Goal: Task Accomplishment & Management: Manage account settings

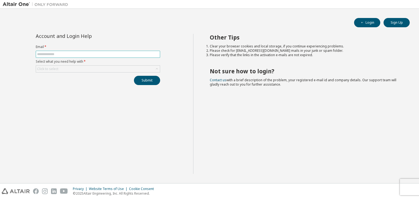
click at [107, 55] on input "text" at bounding box center [98, 54] width 122 height 4
type input "**********"
click at [96, 71] on div "Click to select" at bounding box center [98, 69] width 124 height 7
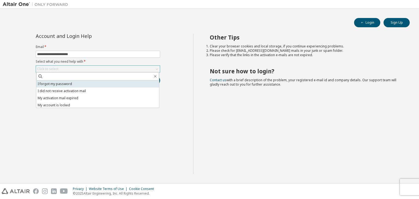
click at [89, 84] on li "I forgot my password" at bounding box center [97, 84] width 123 height 7
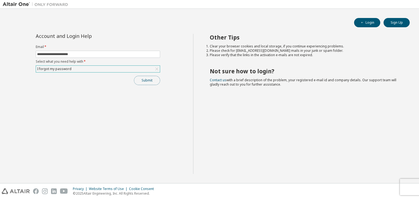
click at [150, 81] on button "Submit" at bounding box center [147, 80] width 26 height 9
click at [153, 77] on button "Submit" at bounding box center [147, 80] width 26 height 9
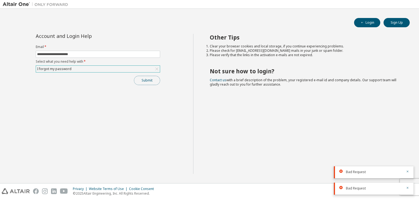
click at [144, 78] on button "Submit" at bounding box center [147, 80] width 26 height 9
click at [152, 84] on button "Submit" at bounding box center [147, 80] width 26 height 9
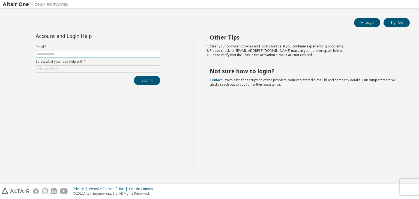
click at [81, 55] on input "text" at bounding box center [98, 54] width 122 height 4
type input "**********"
click at [95, 67] on div "Click to select" at bounding box center [98, 69] width 124 height 7
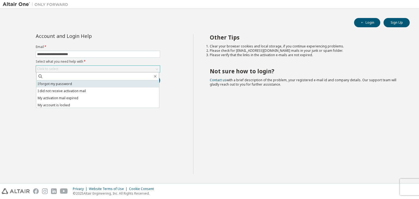
click at [72, 84] on li "I forgot my password" at bounding box center [97, 84] width 123 height 7
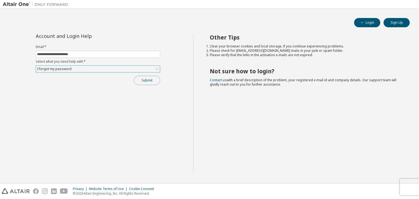
click at [150, 83] on button "Submit" at bounding box center [147, 80] width 26 height 9
click at [150, 83] on div "Submit" at bounding box center [98, 80] width 124 height 9
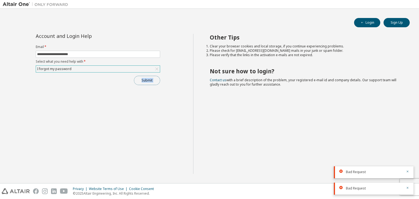
click at [150, 83] on button "Submit" at bounding box center [147, 80] width 26 height 9
click at [150, 83] on div "Submit" at bounding box center [98, 80] width 124 height 9
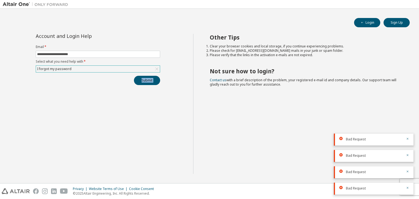
click at [148, 128] on div "**********" at bounding box center [98, 104] width 191 height 140
click at [155, 75] on div "**********" at bounding box center [97, 59] width 131 height 51
click at [149, 80] on button "Submit" at bounding box center [147, 80] width 26 height 9
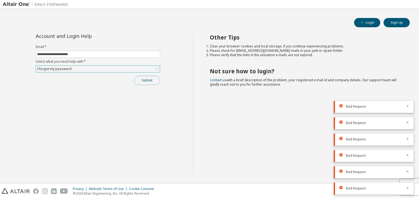
click at [145, 82] on button "Submit" at bounding box center [147, 80] width 26 height 9
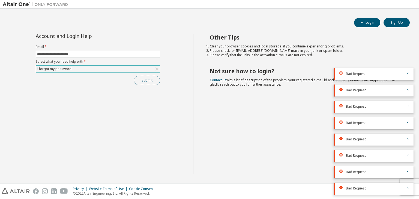
click at [145, 82] on button "Submit" at bounding box center [147, 80] width 26 height 9
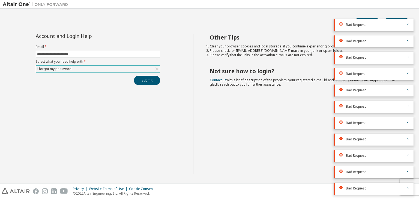
click at [64, 71] on div "I forgot my password" at bounding box center [54, 69] width 36 height 6
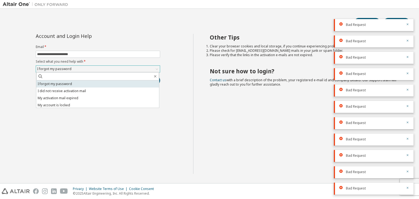
click at [64, 84] on li "I forgot my password" at bounding box center [97, 84] width 123 height 7
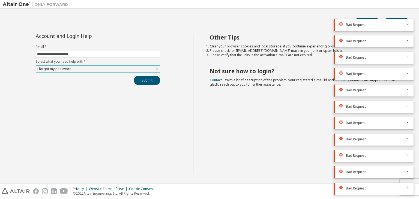
click at [68, 70] on div "I forgot my password" at bounding box center [54, 69] width 36 height 6
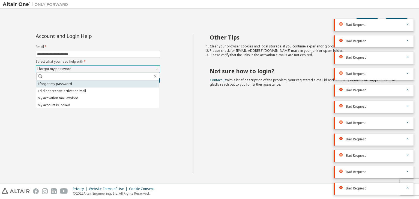
click at [65, 86] on li "I forgot my password" at bounding box center [97, 84] width 123 height 7
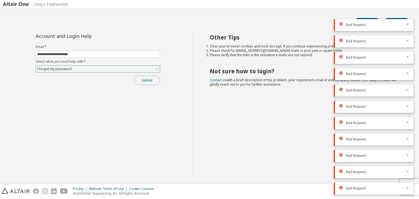
click at [137, 79] on button "Submit" at bounding box center [147, 80] width 26 height 9
click at [71, 68] on div "I forgot my password" at bounding box center [98, 69] width 124 height 7
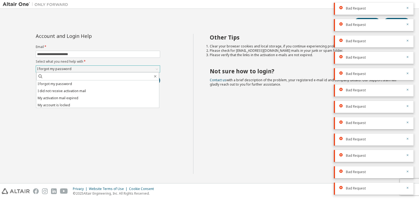
click at [71, 68] on div "I forgot my password" at bounding box center [98, 69] width 124 height 7
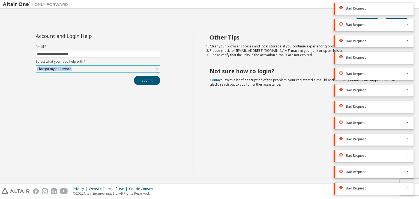
click at [71, 68] on div "I forgot my password" at bounding box center [98, 69] width 124 height 7
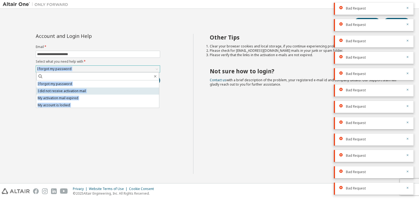
click at [70, 91] on li "I did not receive activation mail" at bounding box center [97, 91] width 123 height 7
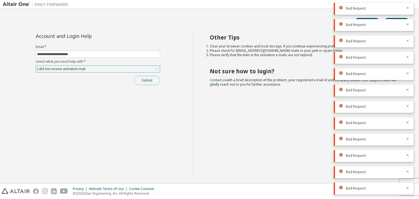
click at [147, 80] on button "Submit" at bounding box center [147, 80] width 26 height 9
